Goal: Task Accomplishment & Management: Manage account settings

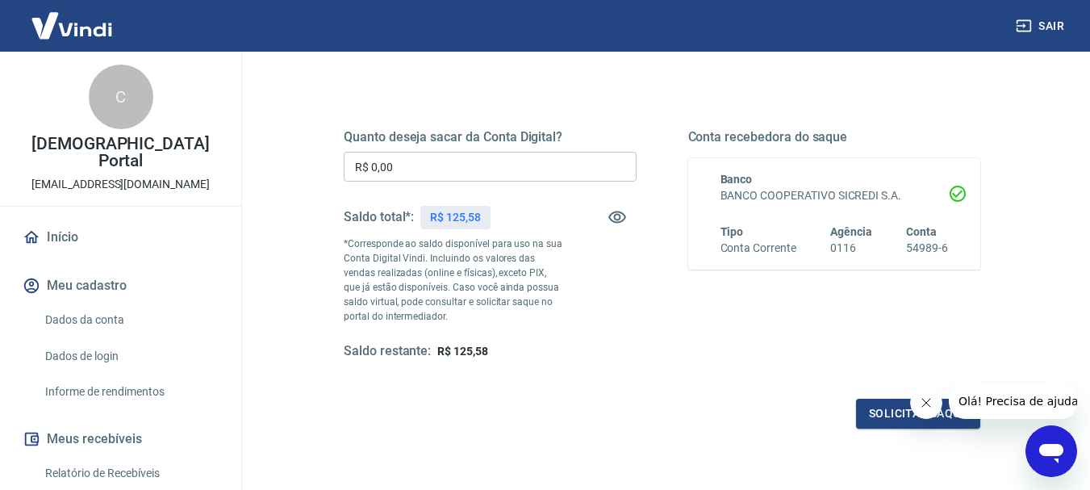
scroll to position [242, 0]
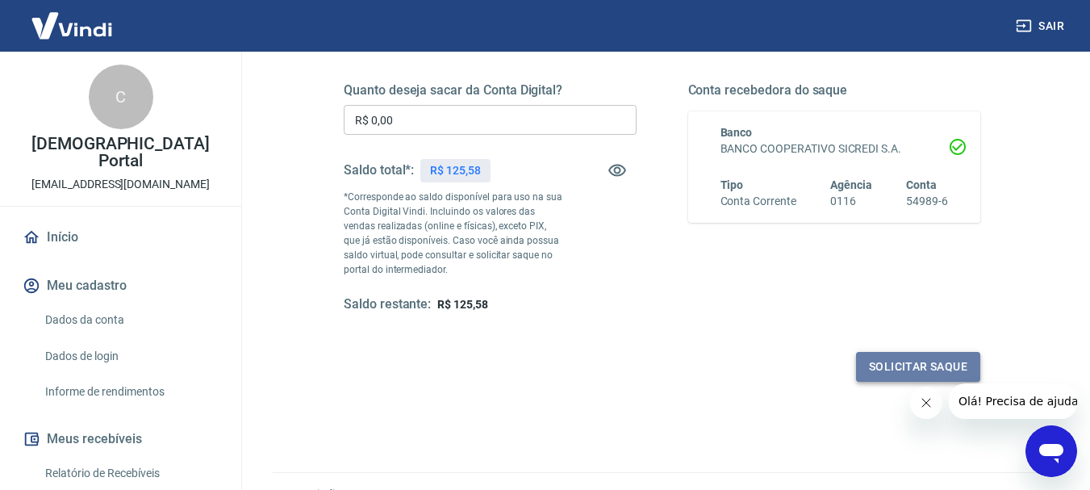
click at [927, 356] on button "Solicitar saque" at bounding box center [918, 367] width 124 height 30
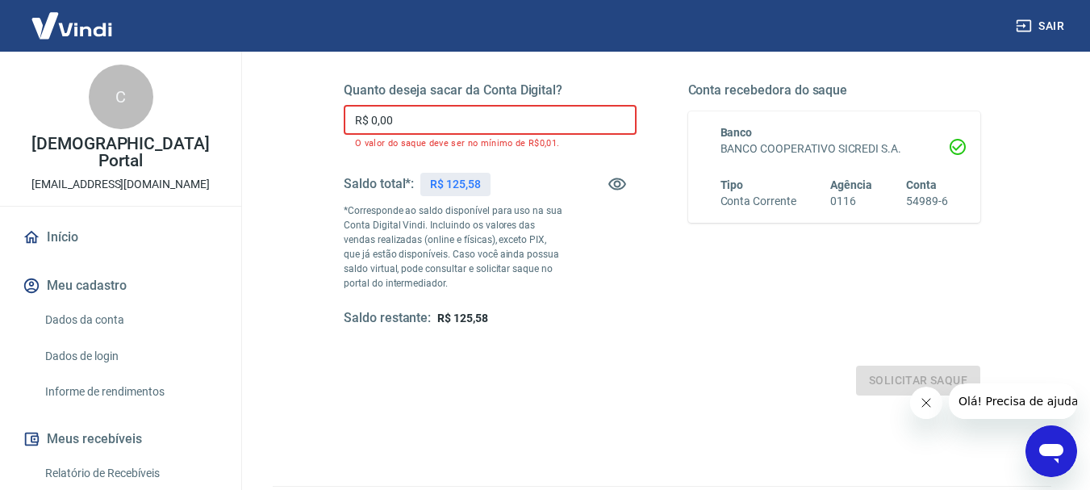
drag, startPoint x: 384, startPoint y: 127, endPoint x: 317, endPoint y: 122, distance: 67.2
click at [317, 122] on div "Quanto deseja sacar da Conta Digital? R$ 0,00 ​ O valor do saque deve ser no mí…" at bounding box center [662, 213] width 714 height 404
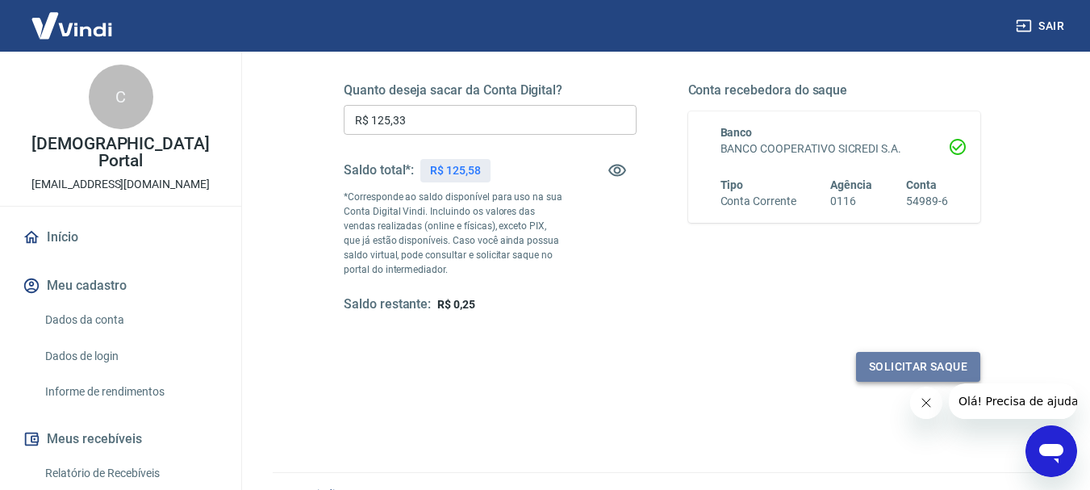
click at [952, 358] on button "Solicitar saque" at bounding box center [918, 367] width 124 height 30
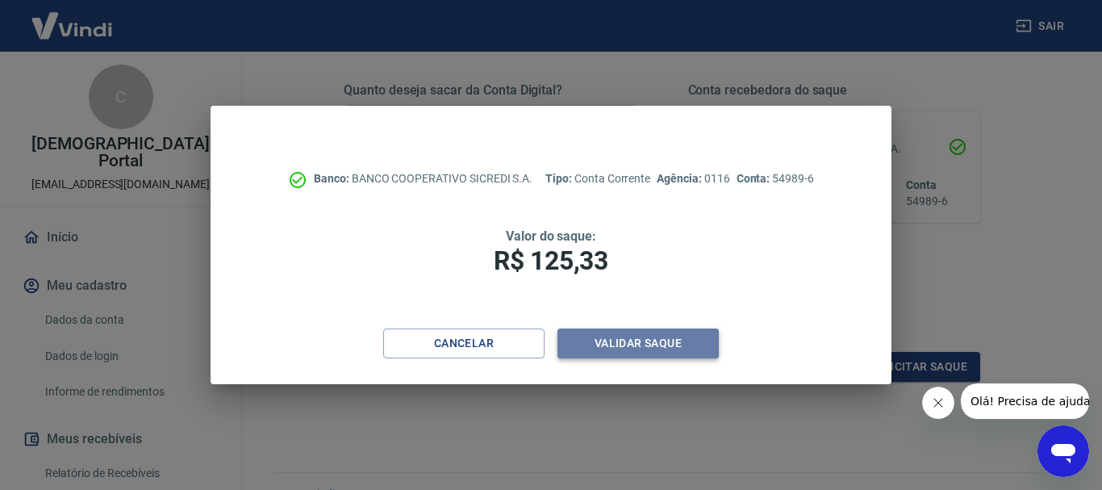
click at [684, 341] on button "Validar saque" at bounding box center [638, 343] width 161 height 30
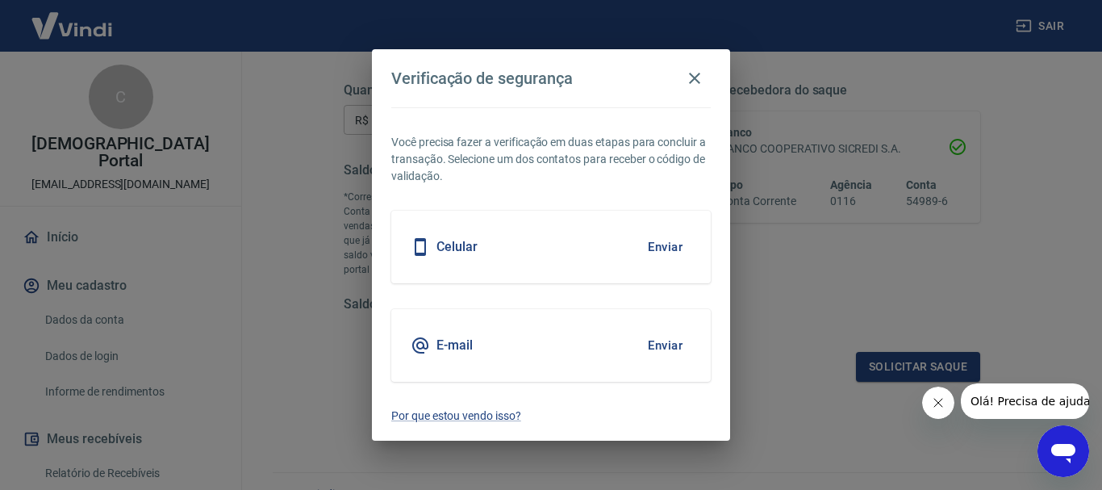
click at [554, 241] on div "Celular Enviar" at bounding box center [551, 247] width 320 height 73
click at [652, 253] on button "Enviar" at bounding box center [665, 247] width 52 height 34
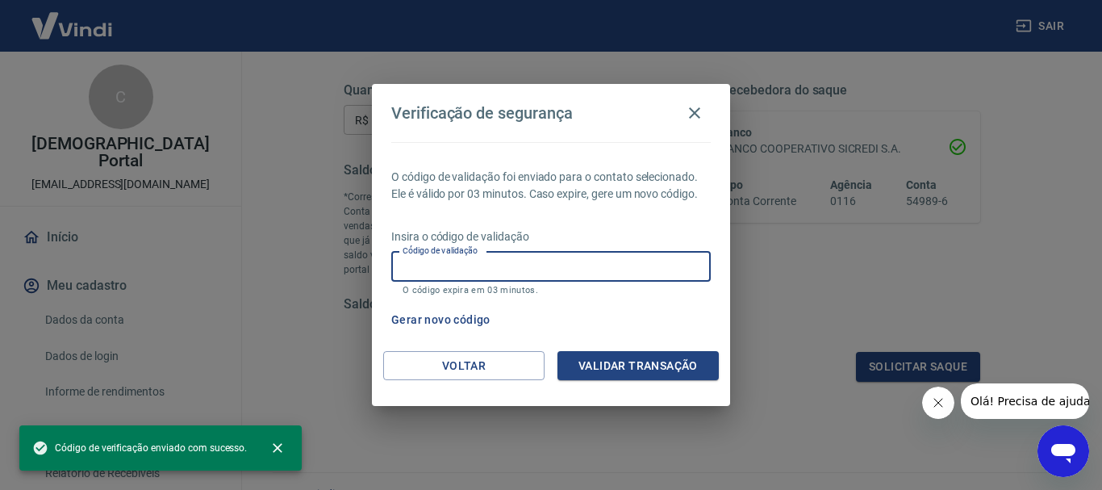
click at [602, 260] on input "Código de validação" at bounding box center [551, 267] width 320 height 30
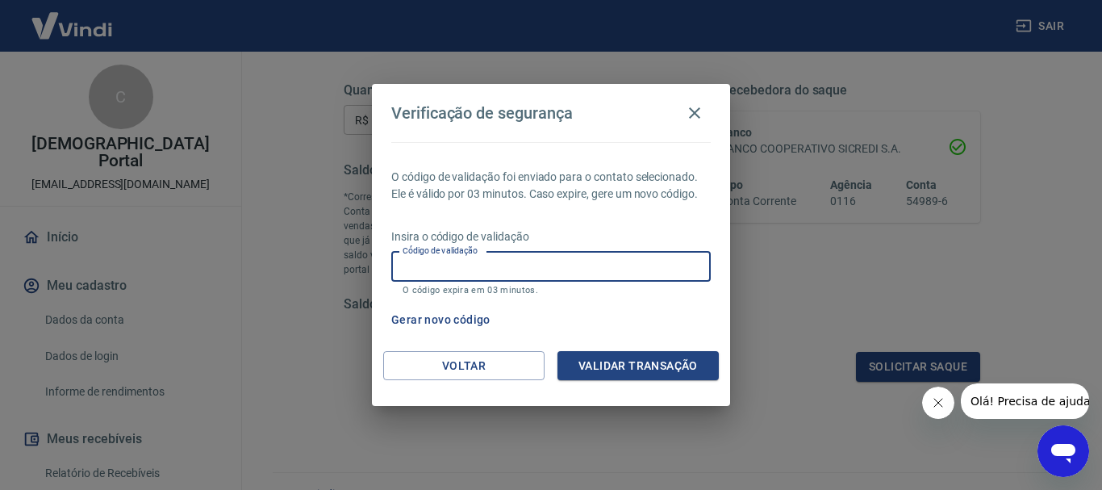
click at [460, 313] on button "Gerar novo código" at bounding box center [441, 320] width 112 height 30
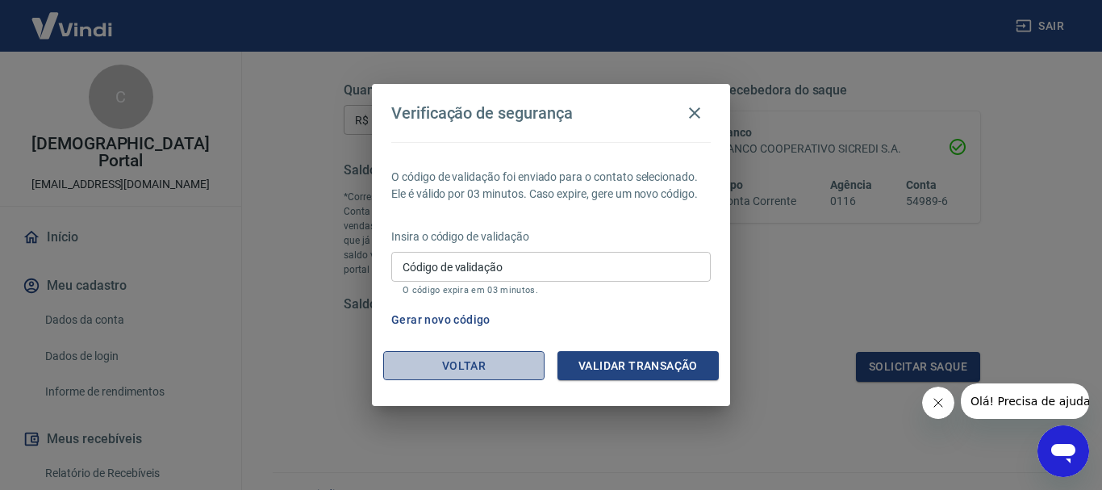
click at [470, 353] on button "Voltar" at bounding box center [463, 366] width 161 height 30
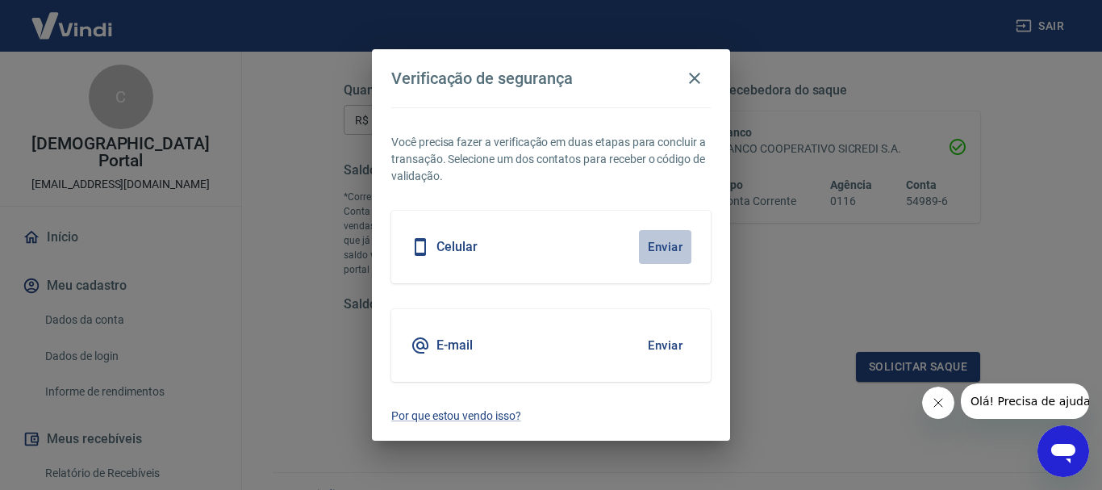
click at [667, 252] on button "Enviar" at bounding box center [665, 247] width 52 height 34
click at [696, 82] on icon "button" at bounding box center [694, 78] width 19 height 19
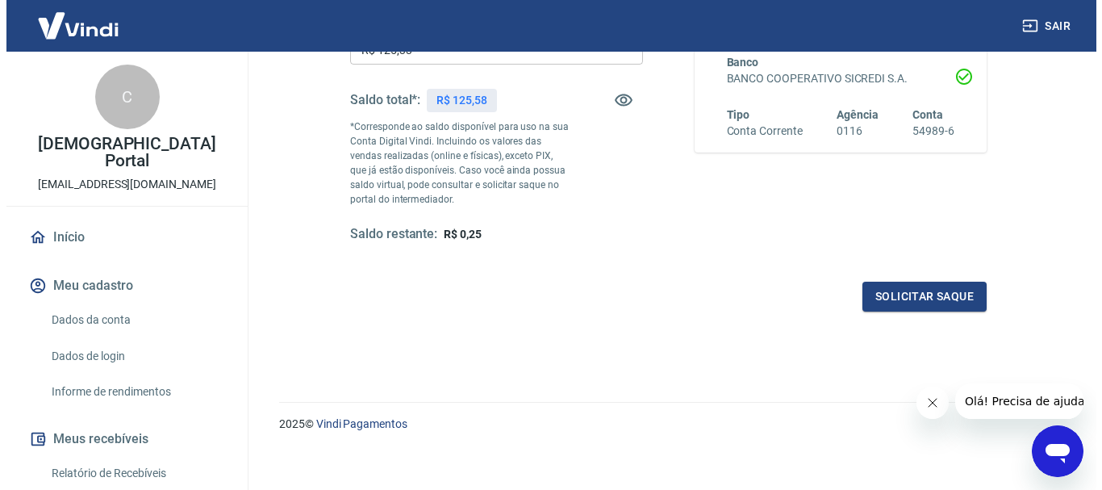
scroll to position [161, 0]
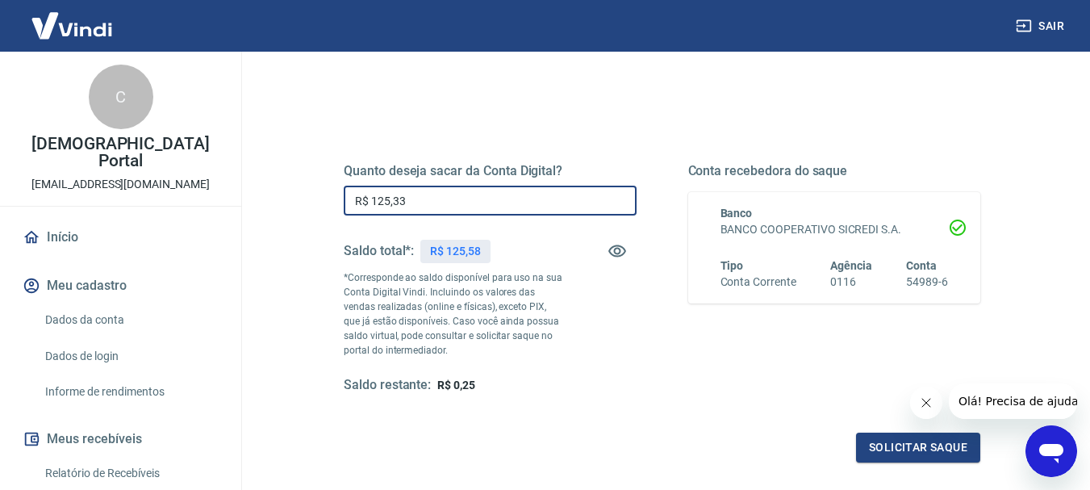
click at [431, 207] on input "R$ 125,33" at bounding box center [490, 201] width 293 height 30
type input "R$ 125,58"
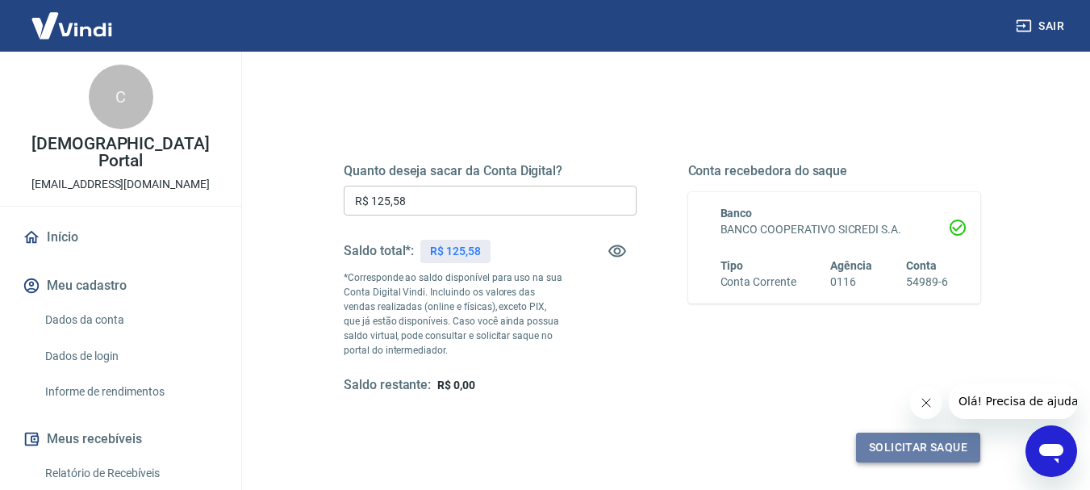
click at [926, 440] on button "Solicitar saque" at bounding box center [918, 448] width 124 height 30
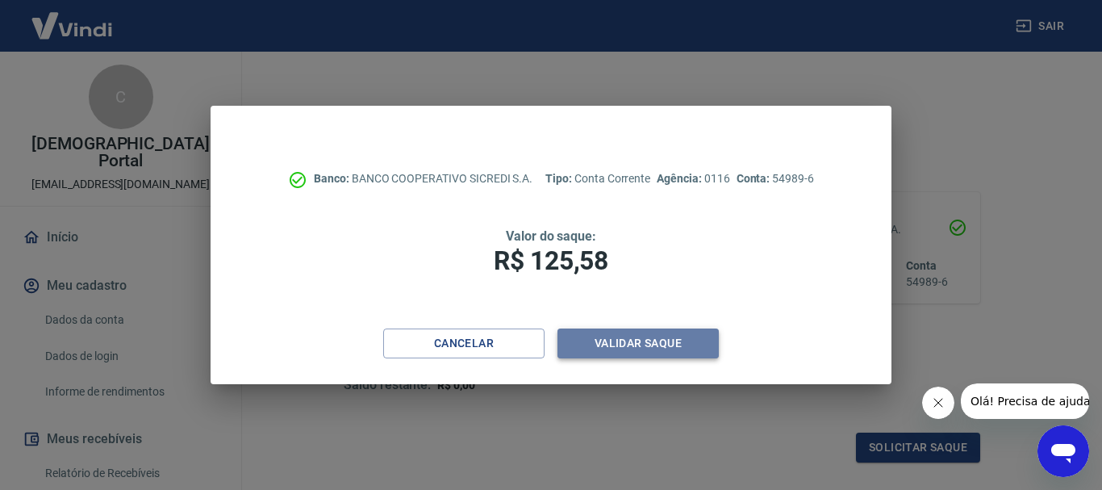
click at [690, 337] on button "Validar saque" at bounding box center [638, 343] width 161 height 30
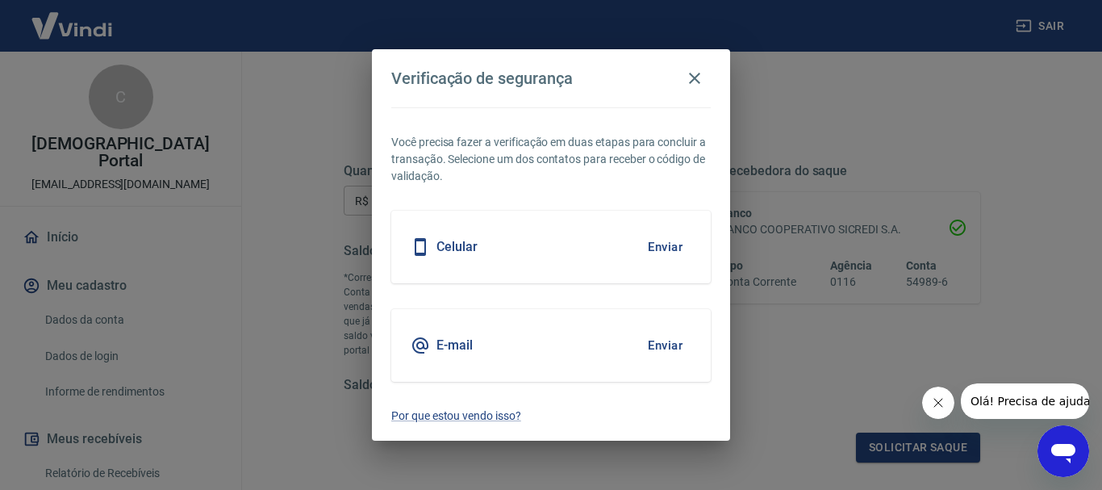
click at [654, 347] on button "Enviar" at bounding box center [665, 345] width 52 height 34
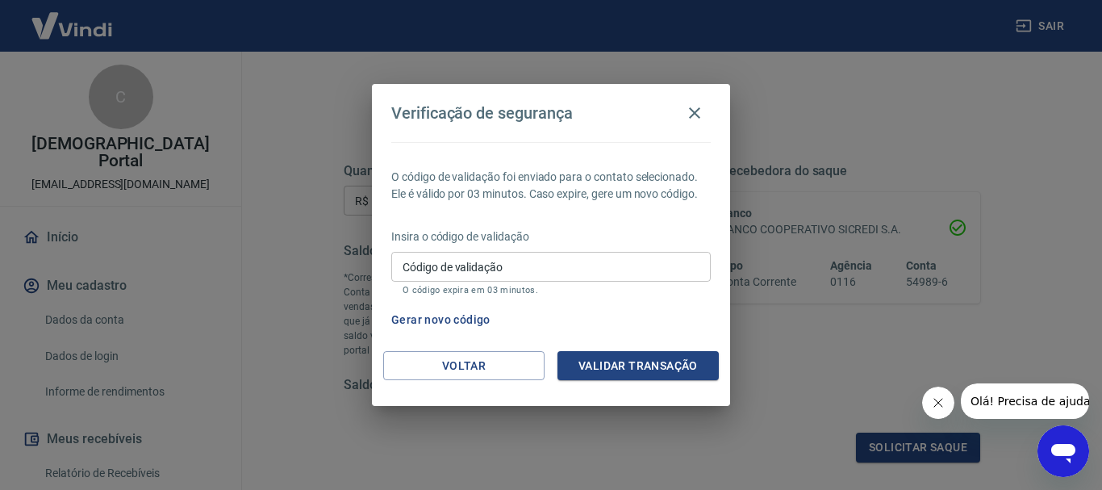
click at [534, 257] on input "Código de validação" at bounding box center [551, 267] width 320 height 30
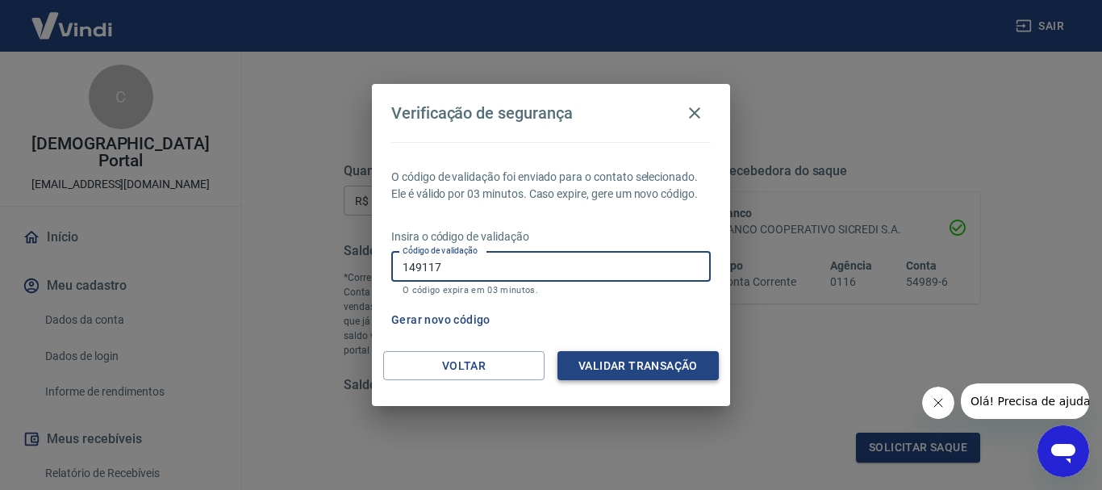
type input "149117"
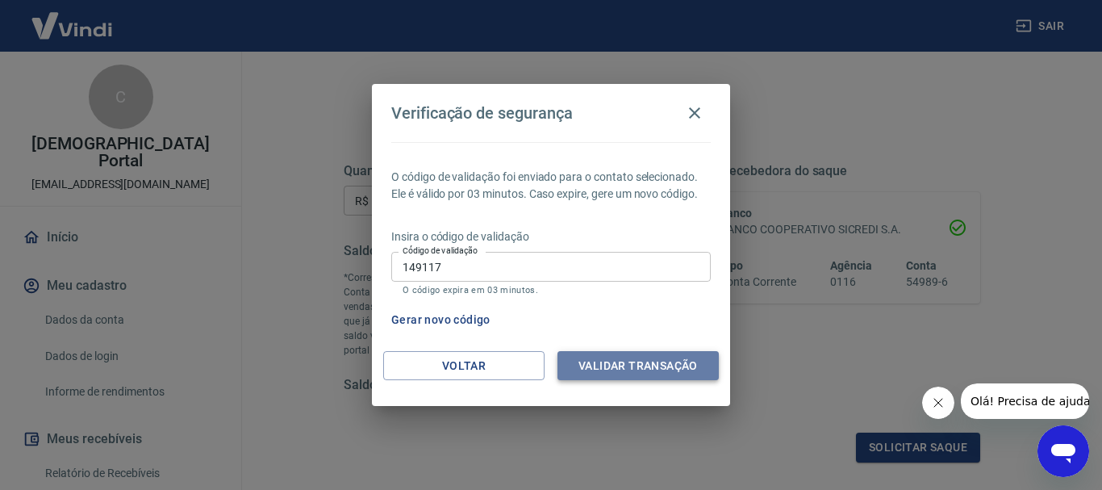
click at [618, 362] on button "Validar transação" at bounding box center [638, 366] width 161 height 30
